Goal: Task Accomplishment & Management: Use online tool/utility

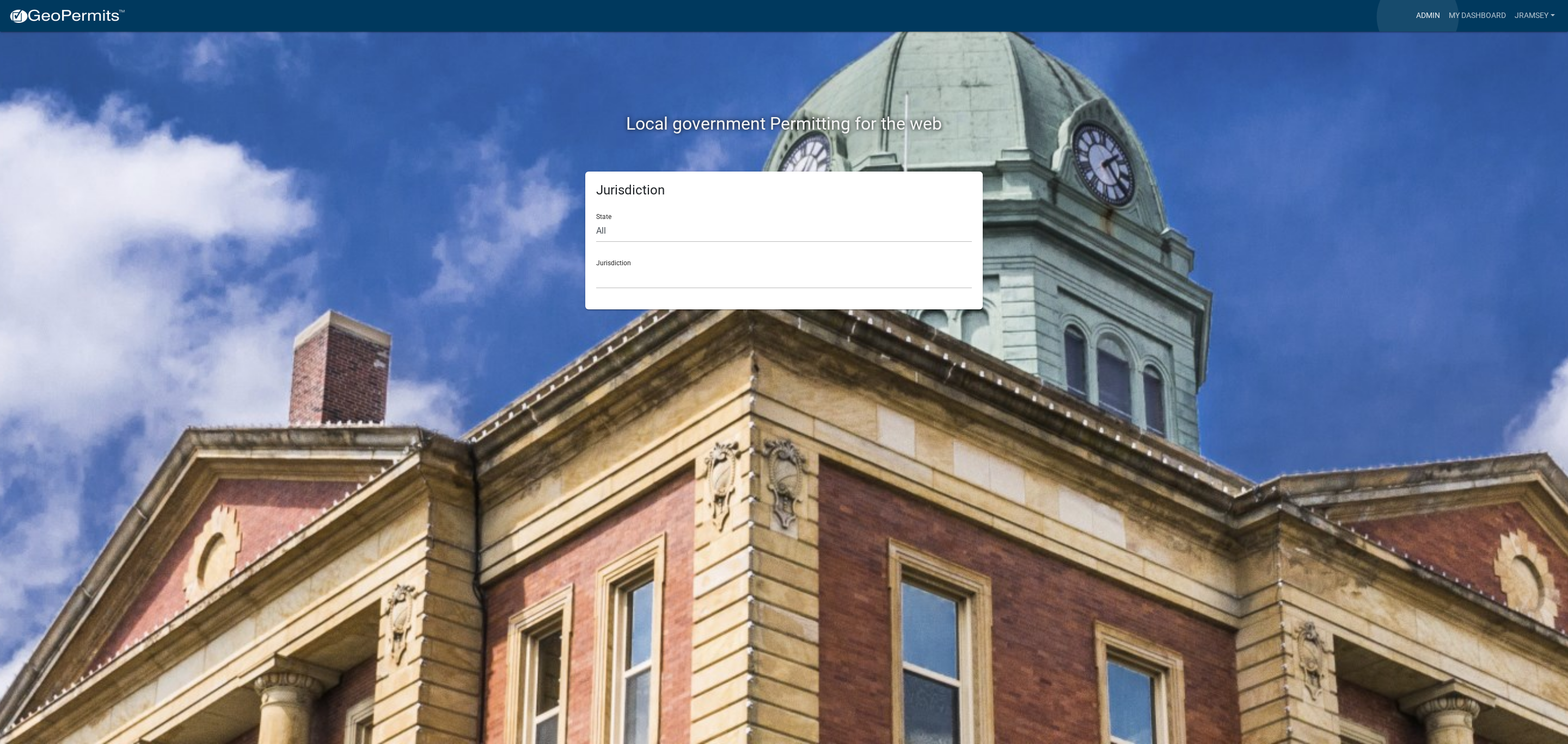
click at [1418, 17] on link "Admin" at bounding box center [1428, 15] width 32 height 21
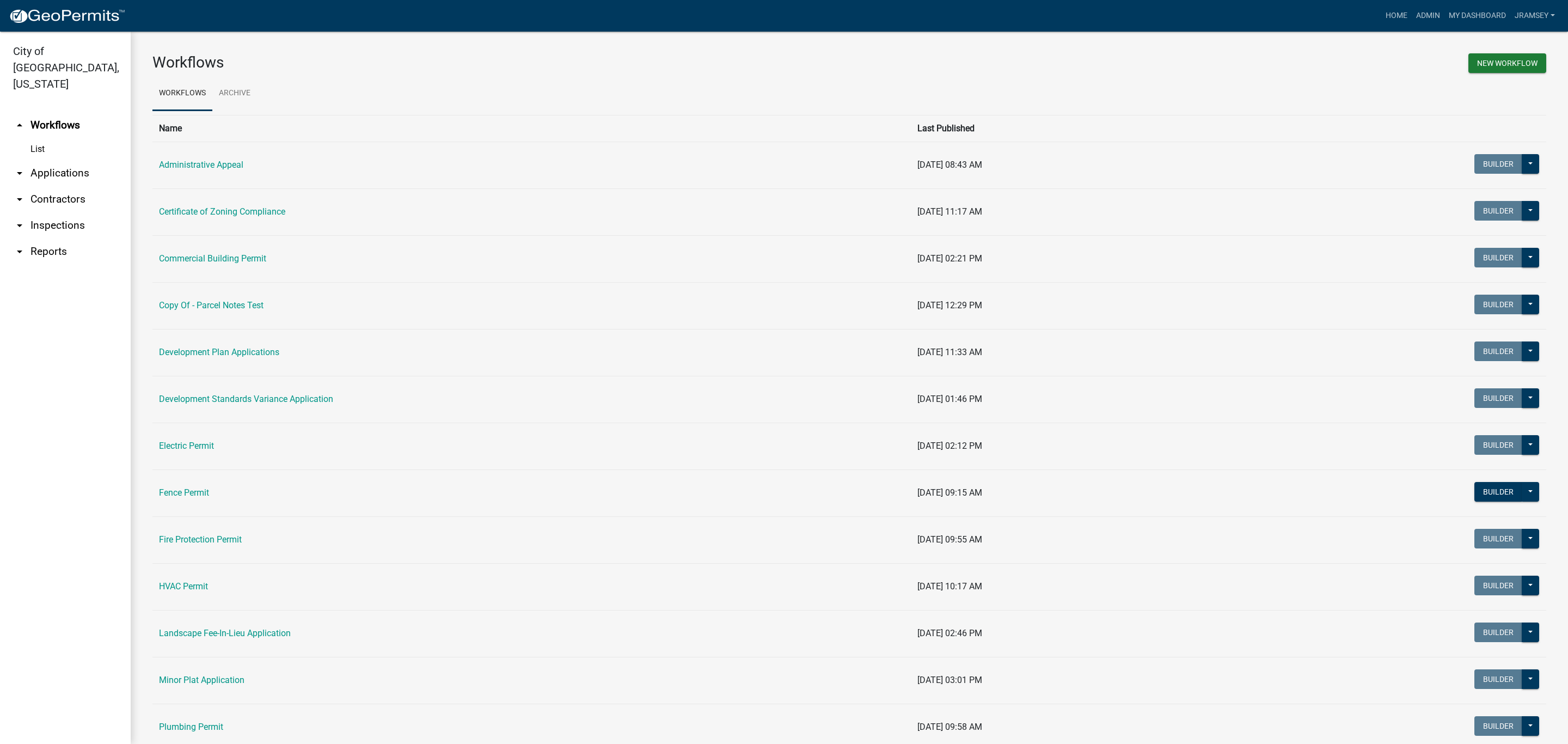
click at [61, 212] on link "arrow_drop_down Inspections" at bounding box center [65, 225] width 130 height 26
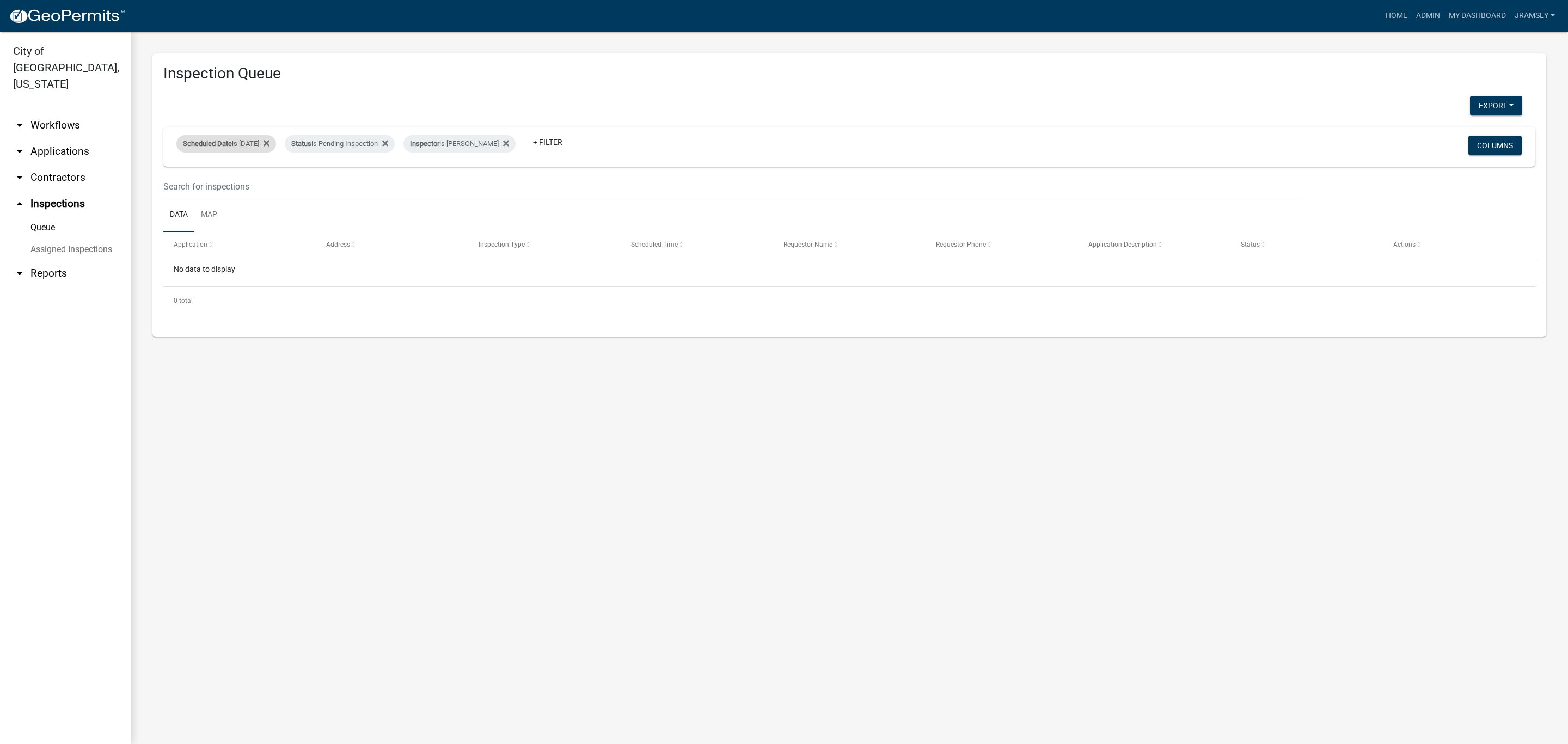
click at [255, 144] on div "Scheduled Date is [DATE]" at bounding box center [225, 144] width 99 height 18
click at [273, 188] on input "[DATE]" at bounding box center [235, 184] width 76 height 22
type input "[DATE]"
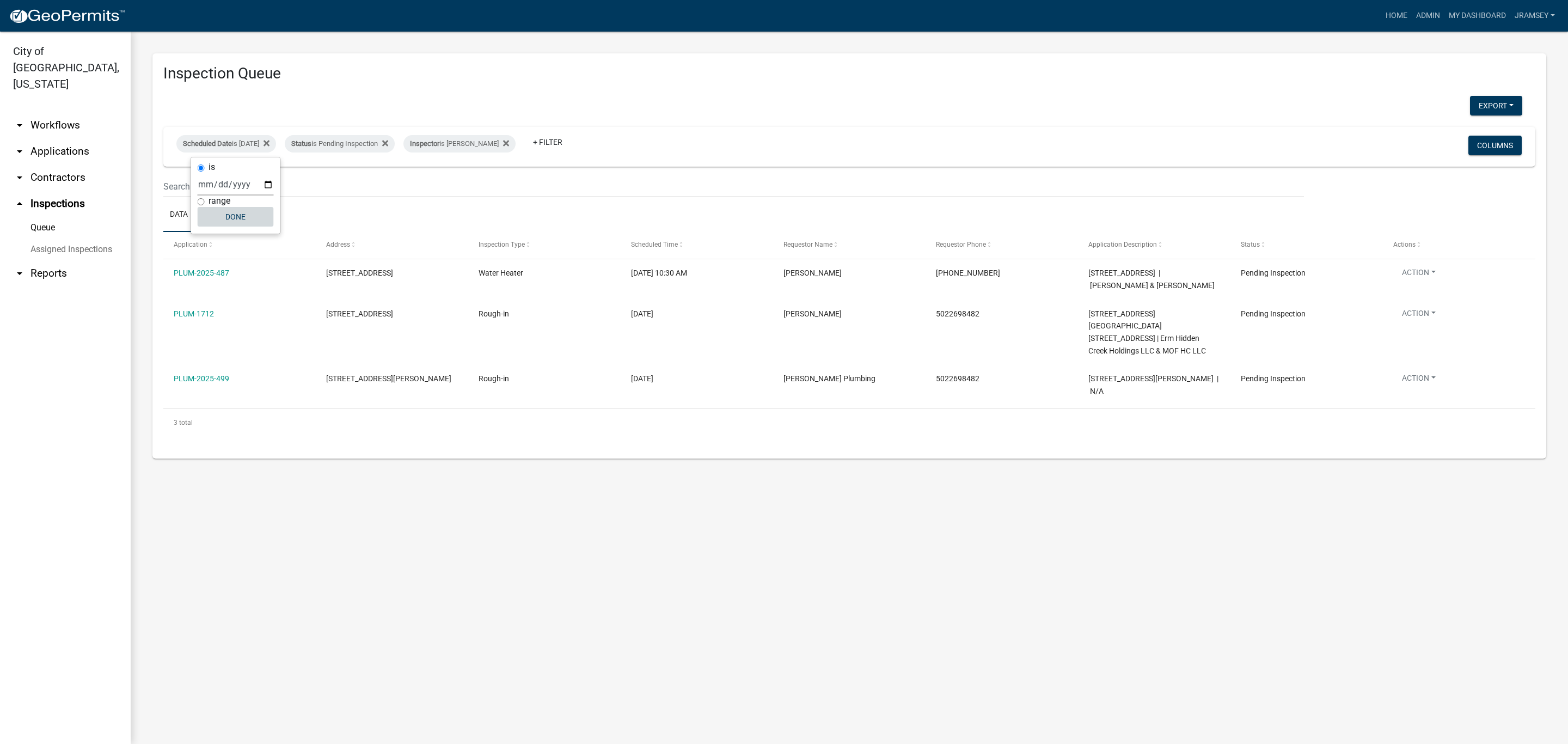
click at [240, 220] on button "Done" at bounding box center [235, 217] width 76 height 20
